Goal: Task Accomplishment & Management: Use online tool/utility

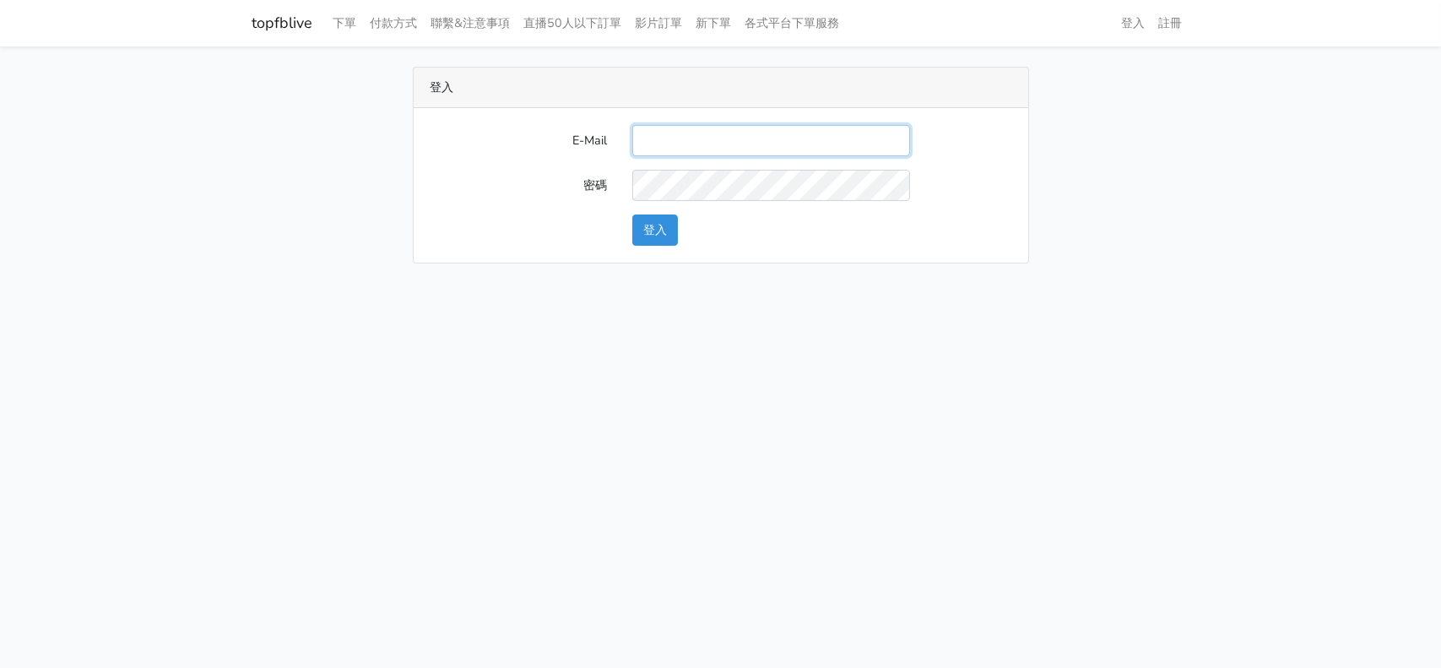
click at [728, 148] on input "E-Mail" at bounding box center [771, 140] width 278 height 31
type input "[EMAIL_ADDRESS][DOMAIN_NAME]"
click at [668, 225] on button "登入" at bounding box center [655, 229] width 46 height 31
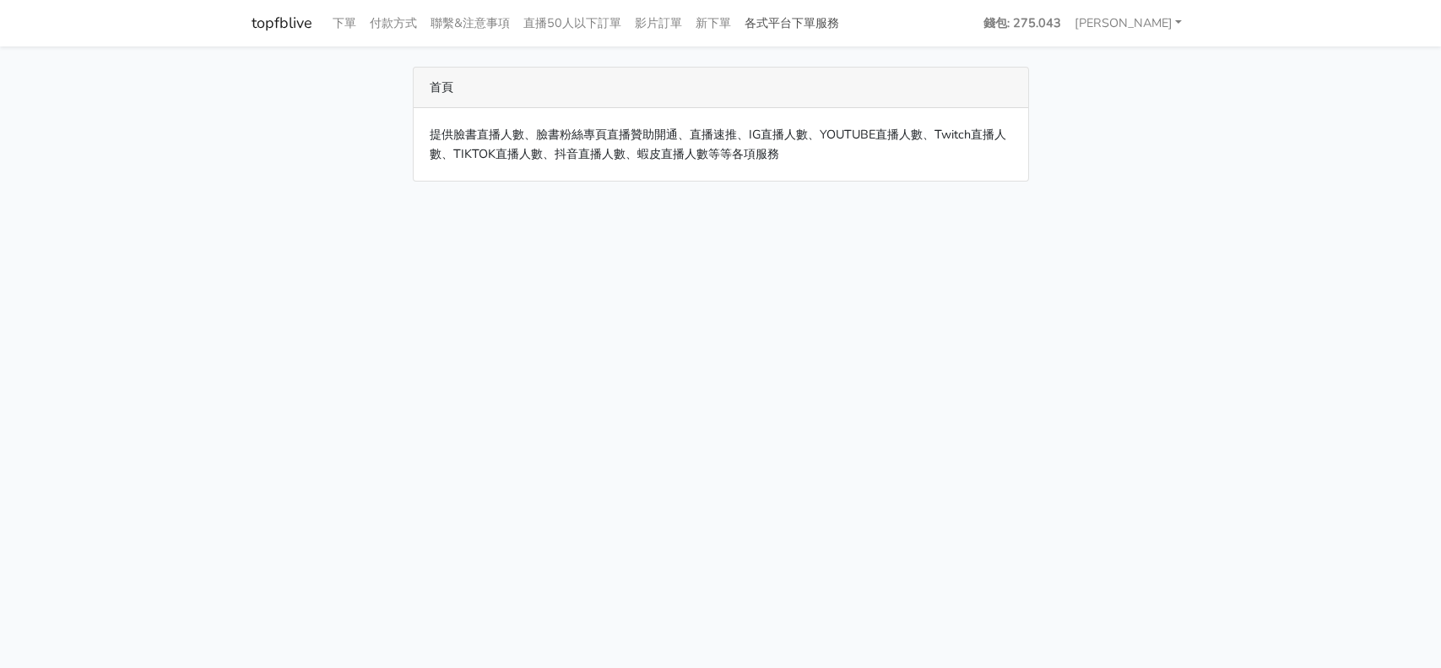
click at [800, 21] on link "各式平台下單服務" at bounding box center [793, 23] width 108 height 33
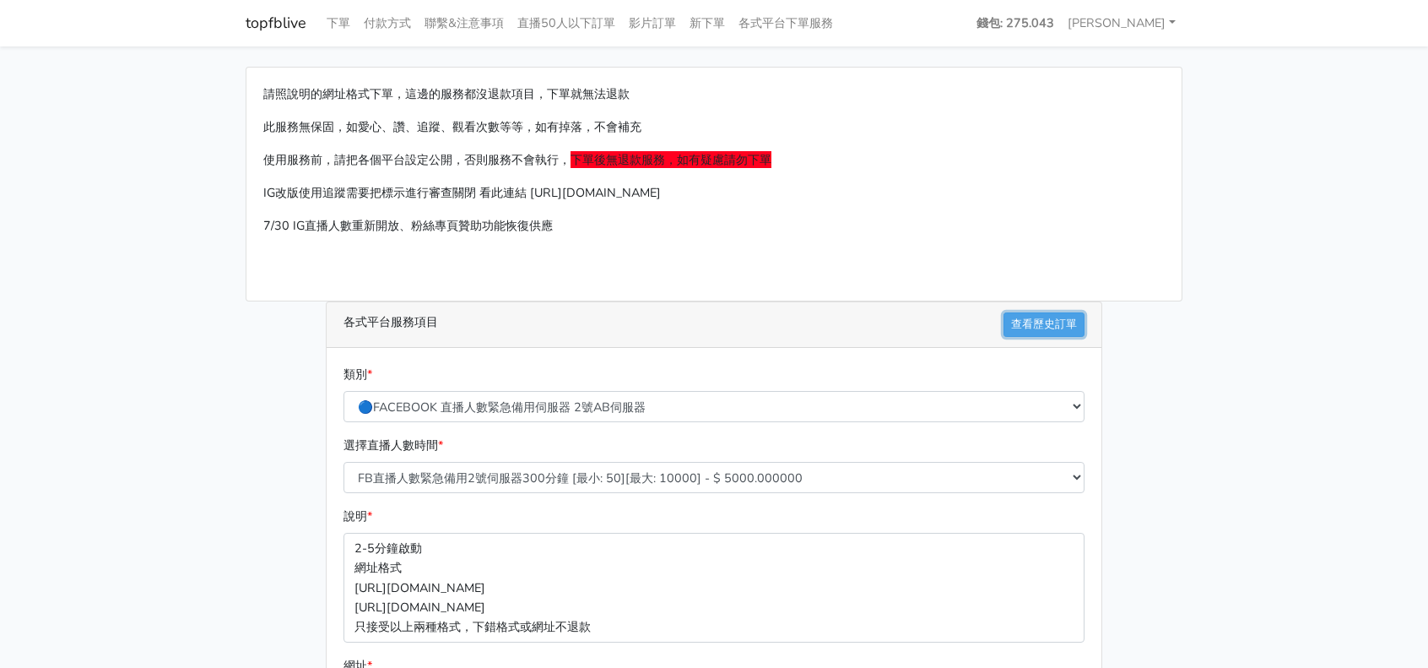
click at [1055, 316] on link "查看歷史訂單" at bounding box center [1044, 324] width 81 height 24
